Goal: Find specific page/section: Find specific page/section

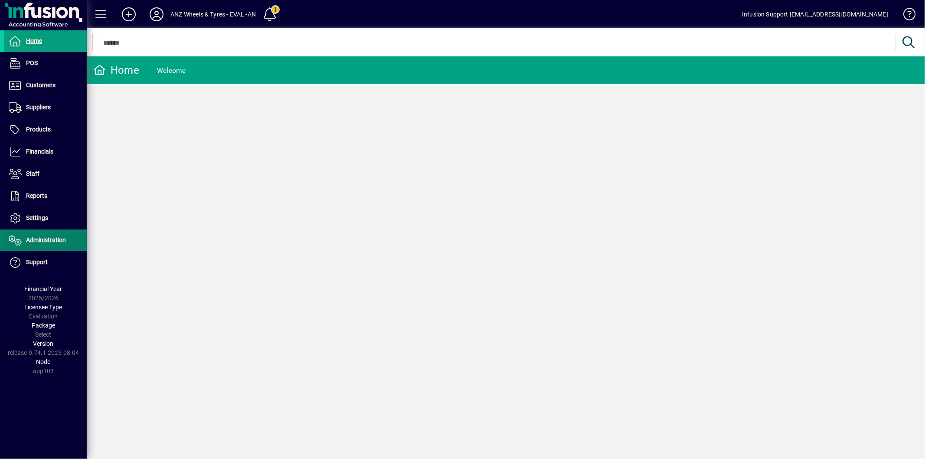
click at [33, 236] on span "Administration" at bounding box center [46, 239] width 40 height 7
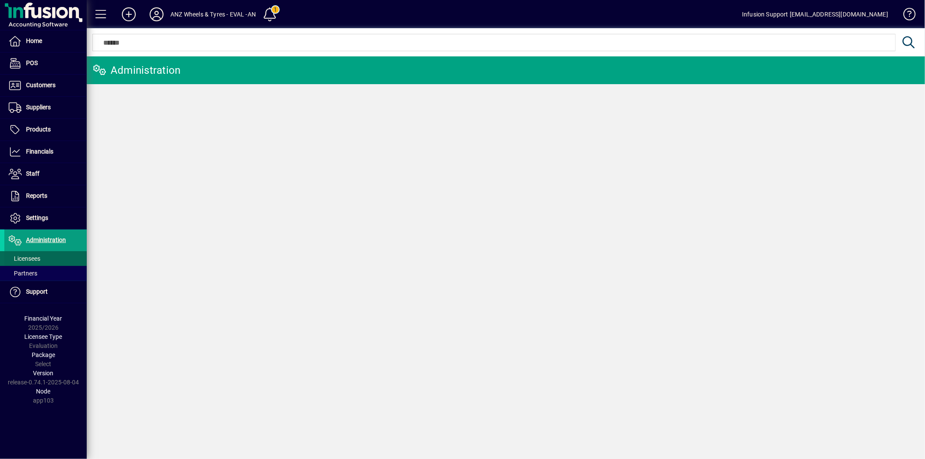
click at [37, 257] on span "Licensees" at bounding box center [25, 258] width 32 height 7
